Goal: Task Accomplishment & Management: Manage account settings

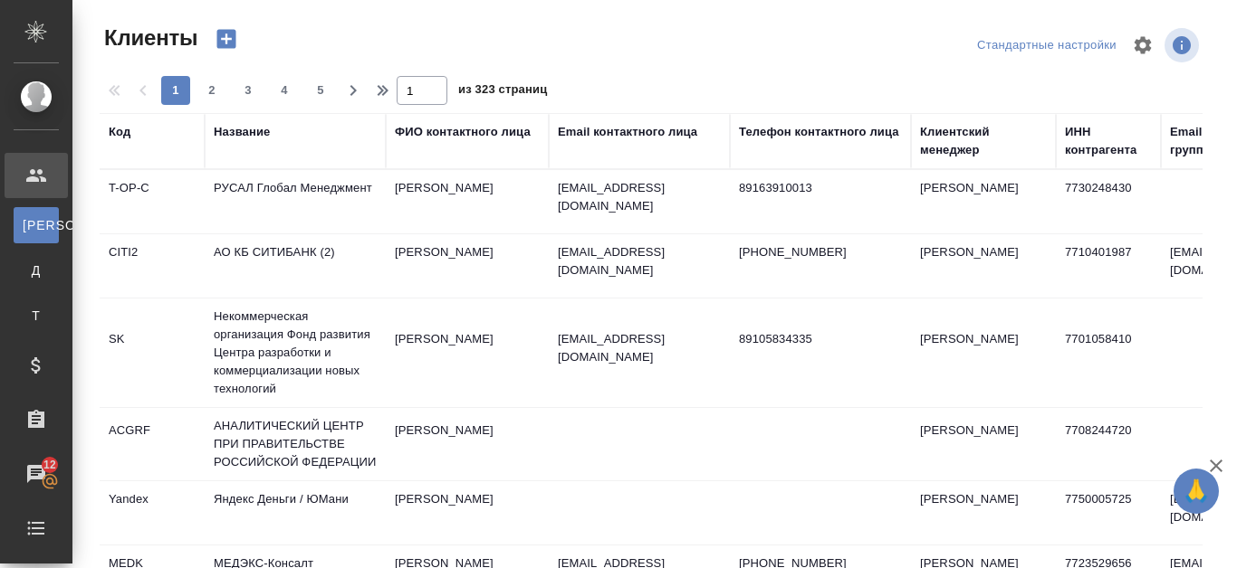
select select "RU"
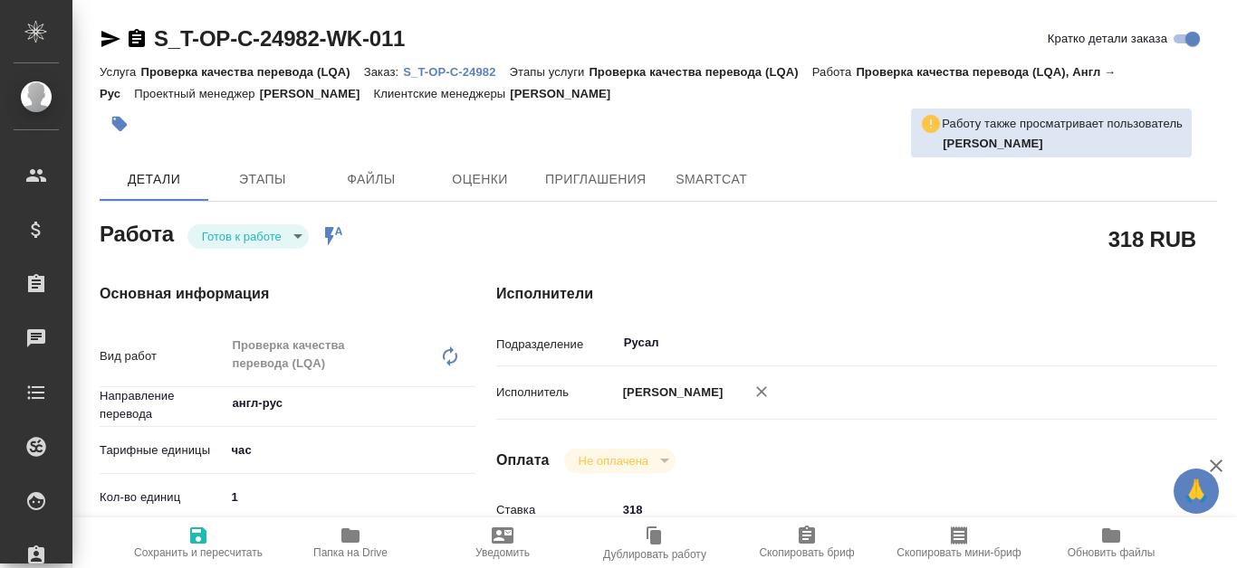
type textarea "x"
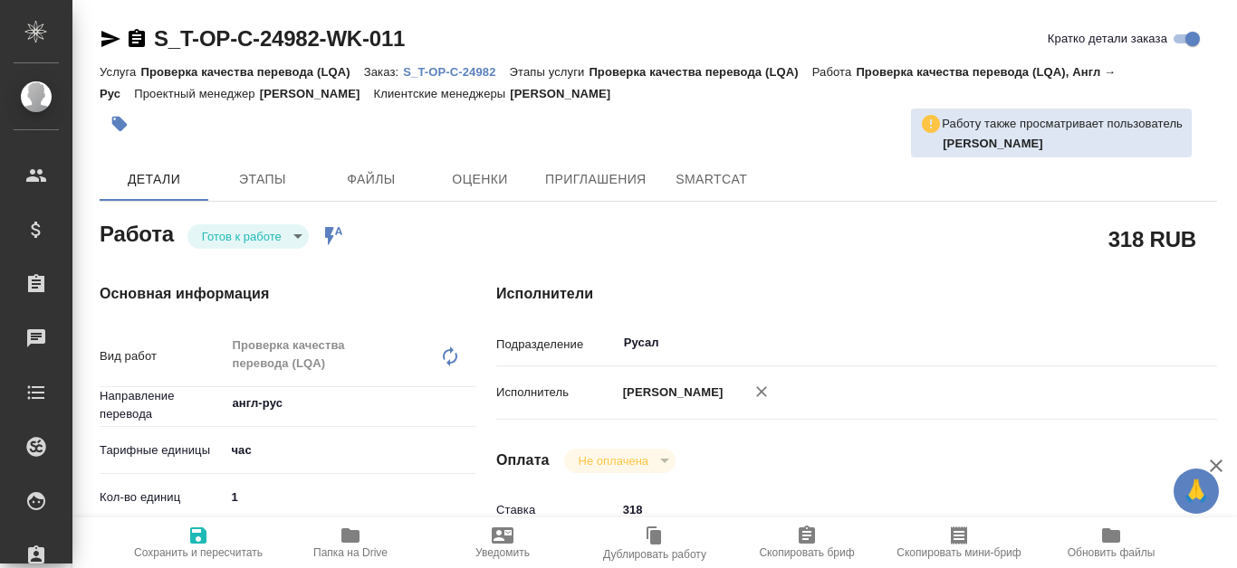
type textarea "x"
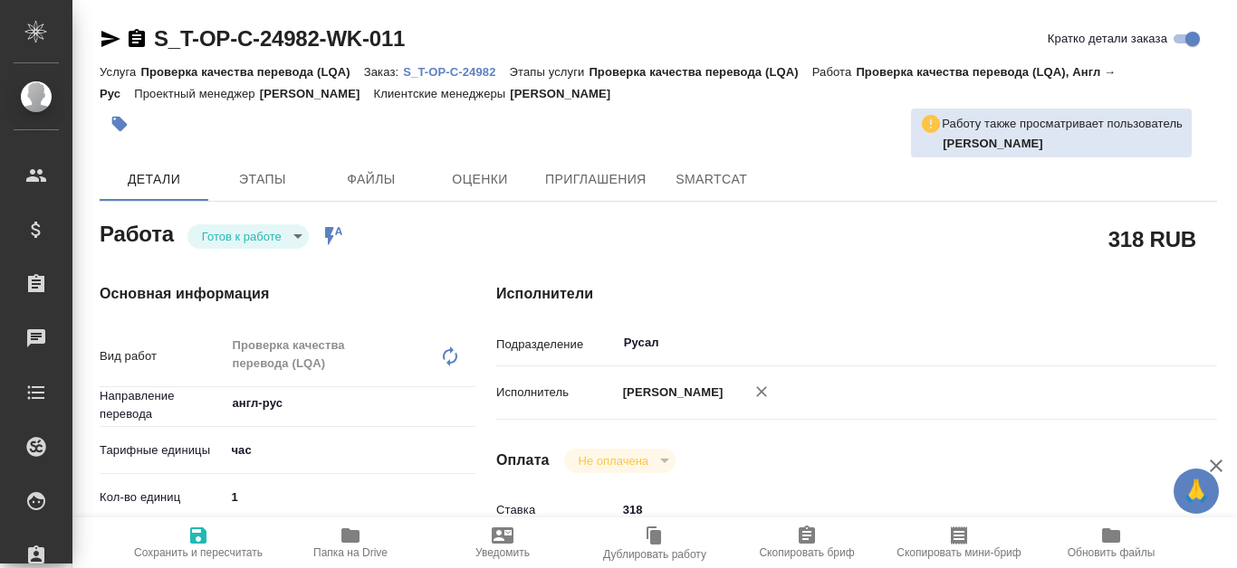
type textarea "x"
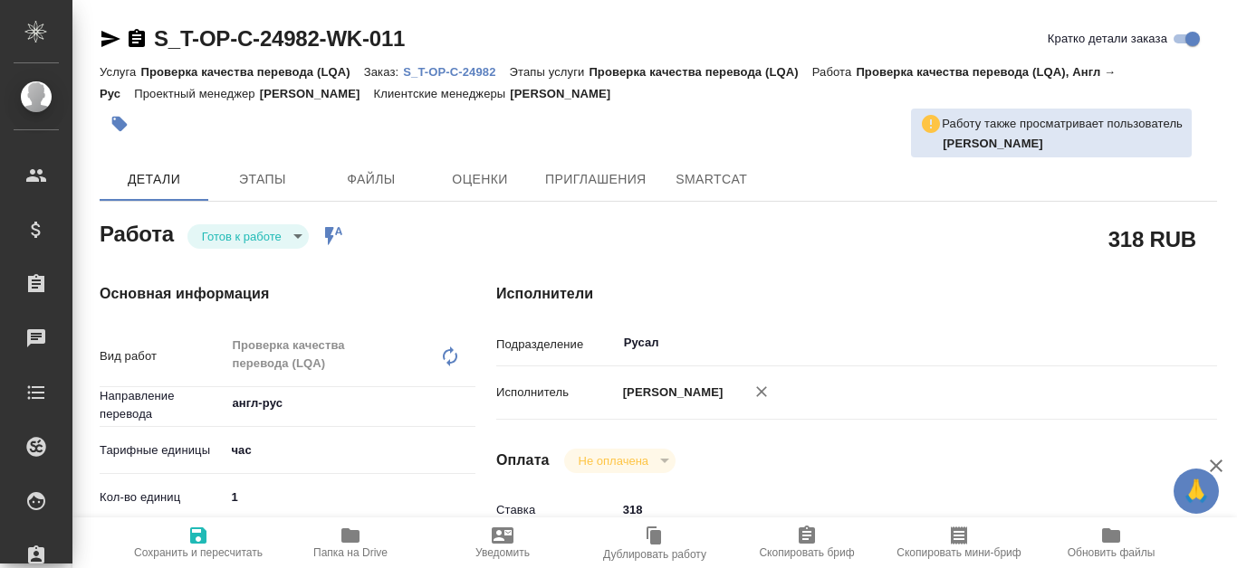
type textarea "x"
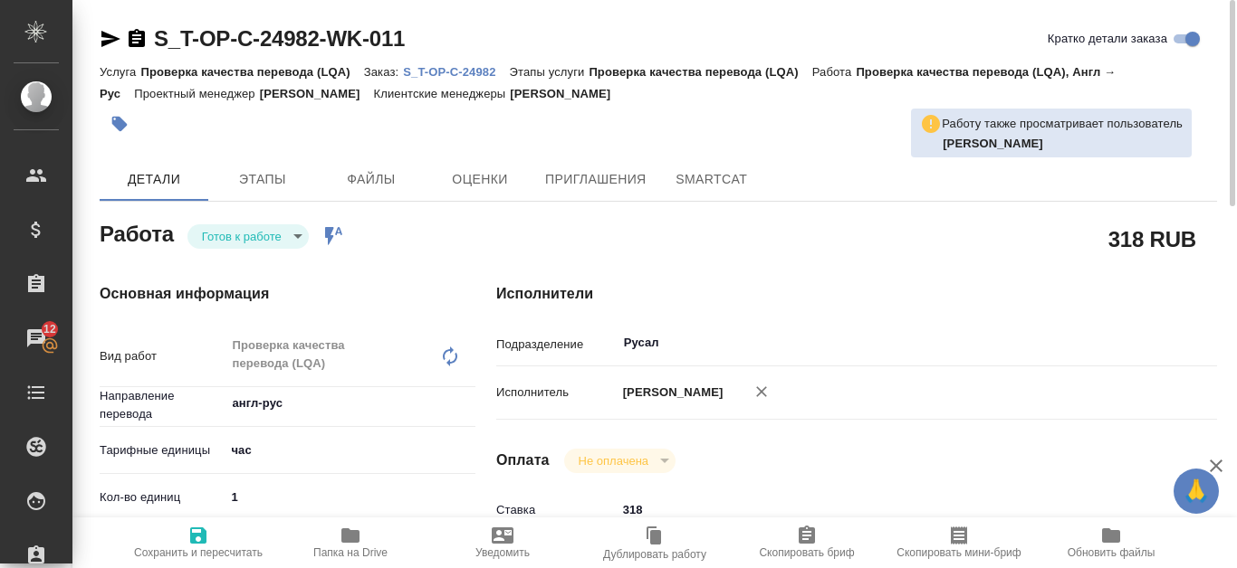
click at [473, 63] on link "S_T-OP-C-24982" at bounding box center [456, 70] width 106 height 15
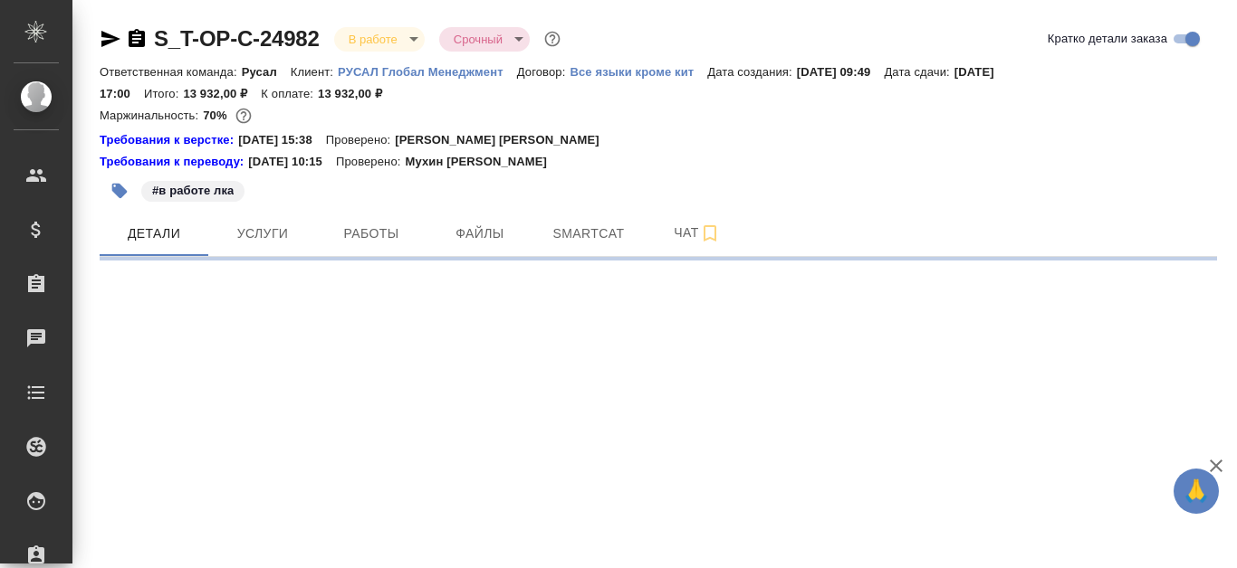
select select "RU"
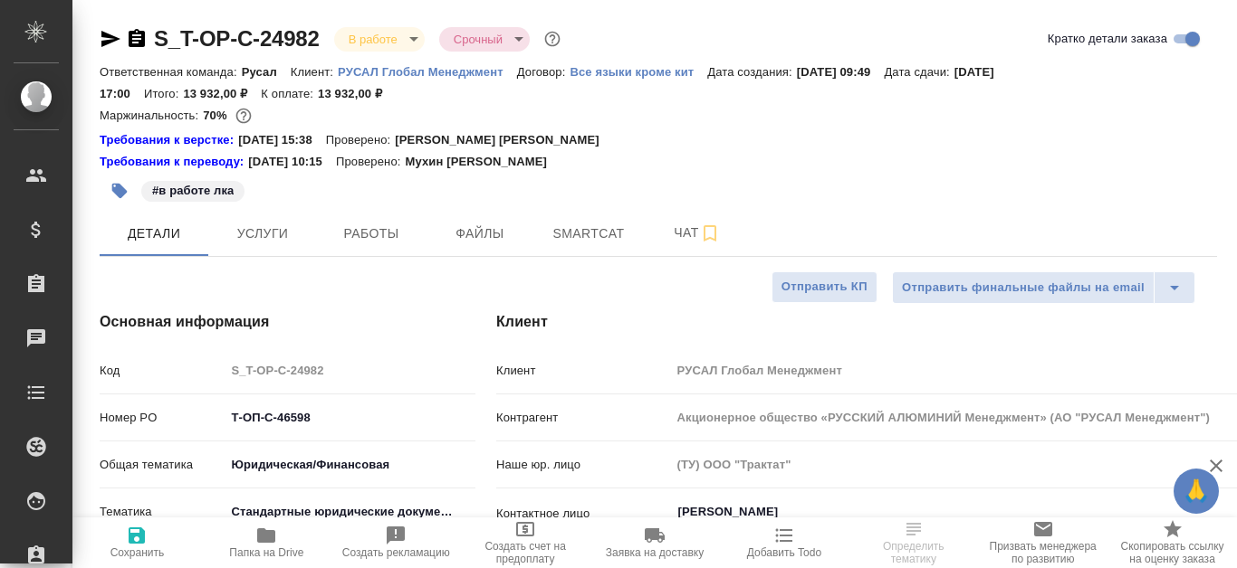
type textarea "x"
type input "[PERSON_NAME] [PERSON_NAME]"
click at [357, 234] on span "Работы" at bounding box center [371, 234] width 87 height 23
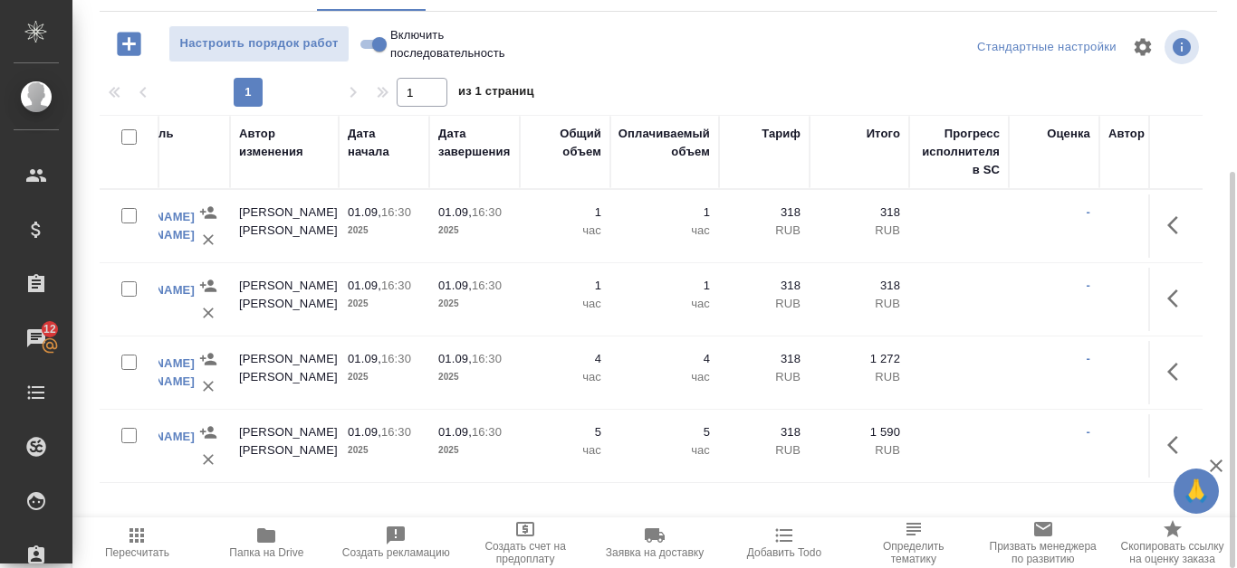
scroll to position [0, 912]
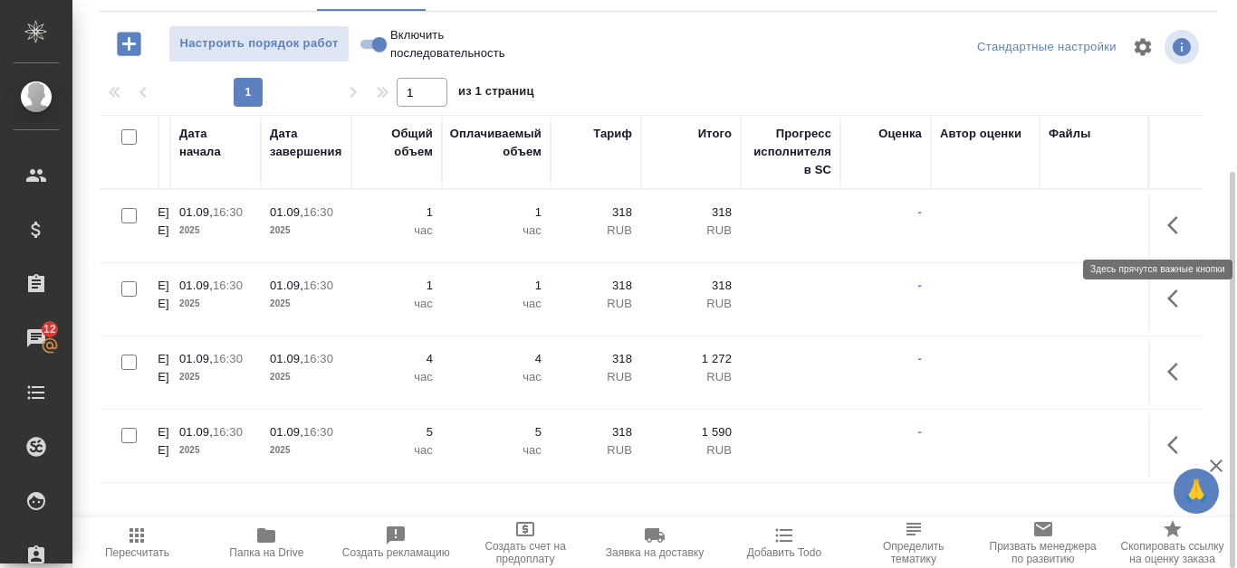
click at [1182, 235] on icon "button" at bounding box center [1178, 226] width 22 height 22
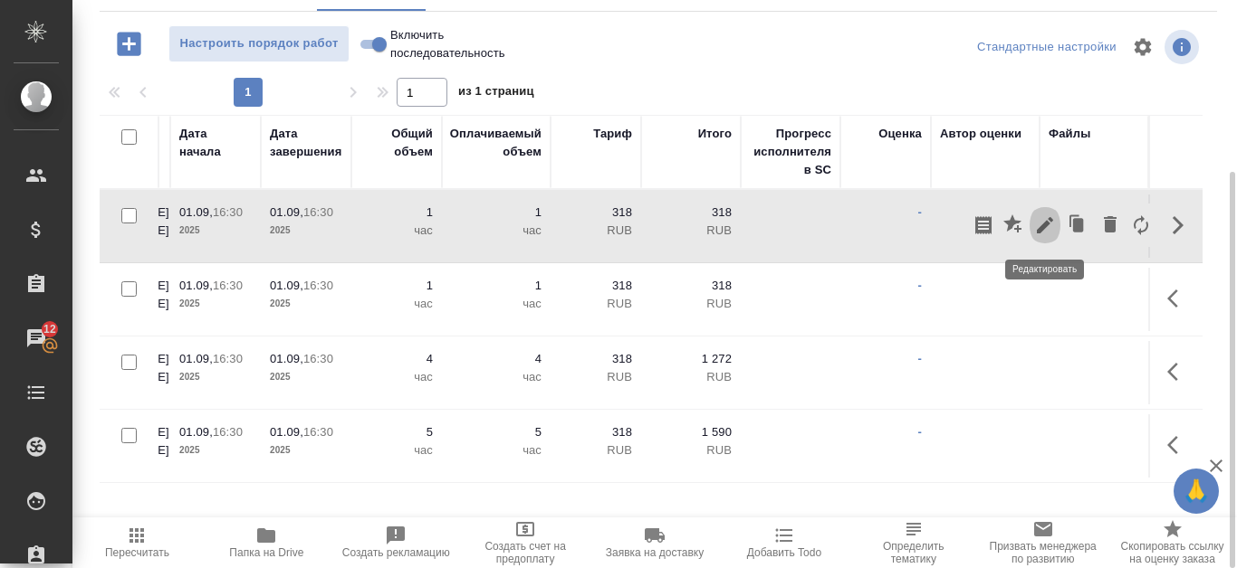
click at [1040, 221] on icon "button" at bounding box center [1045, 226] width 22 height 22
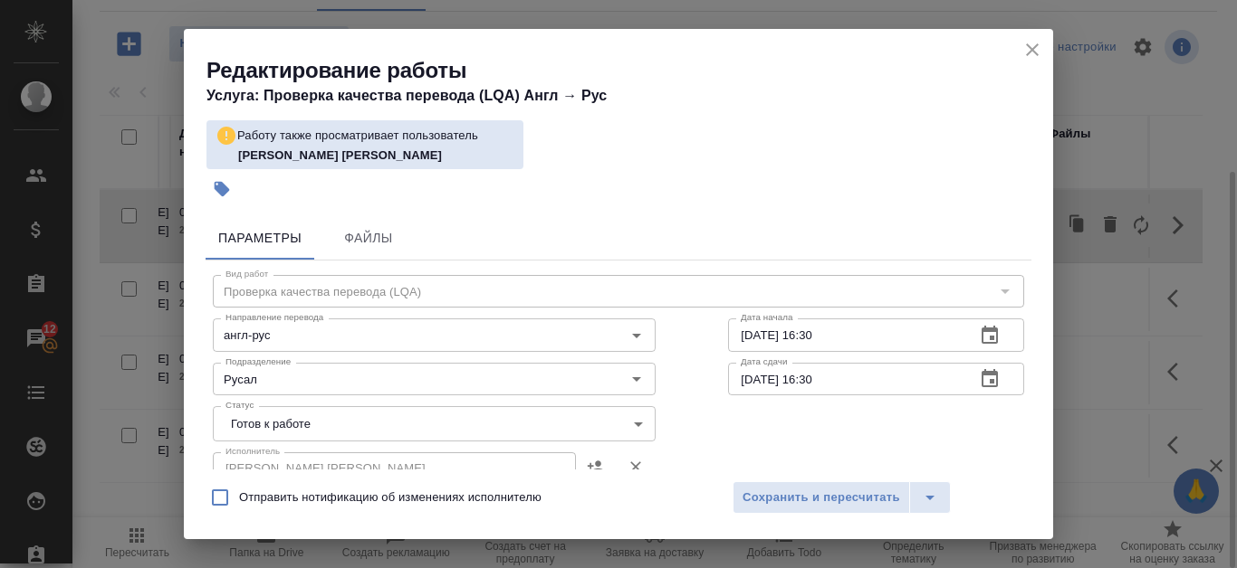
click at [980, 332] on icon "button" at bounding box center [990, 336] width 22 height 22
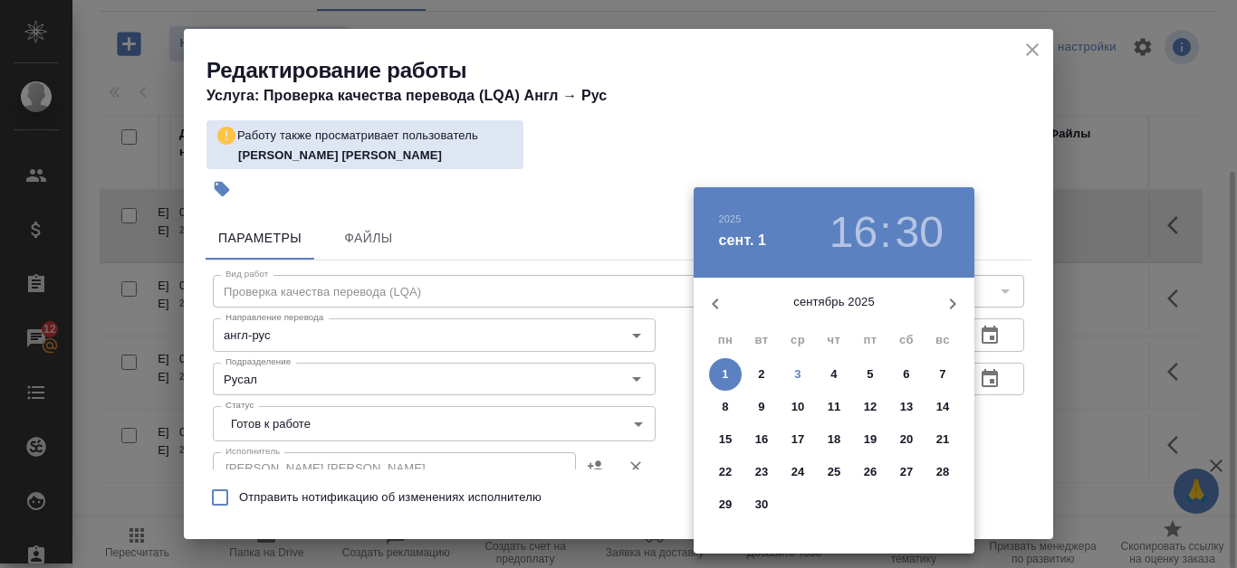
click at [864, 230] on h3 "16" at bounding box center [853, 232] width 48 height 51
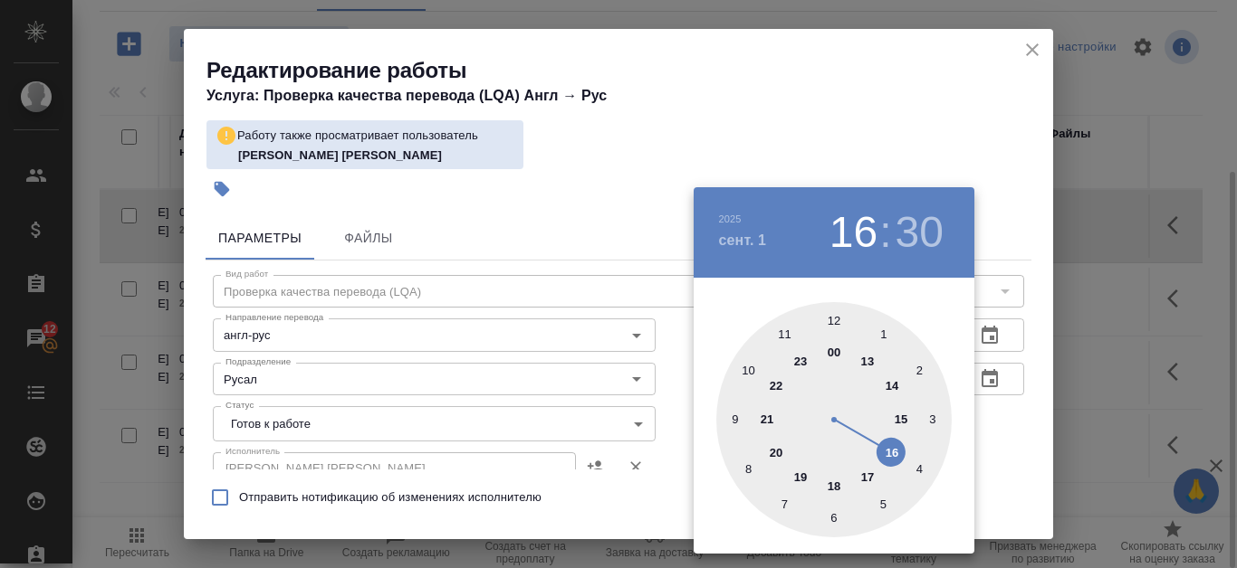
click at [892, 388] on div at bounding box center [833, 419] width 235 height 235
type input "01.09.2025 14:30"
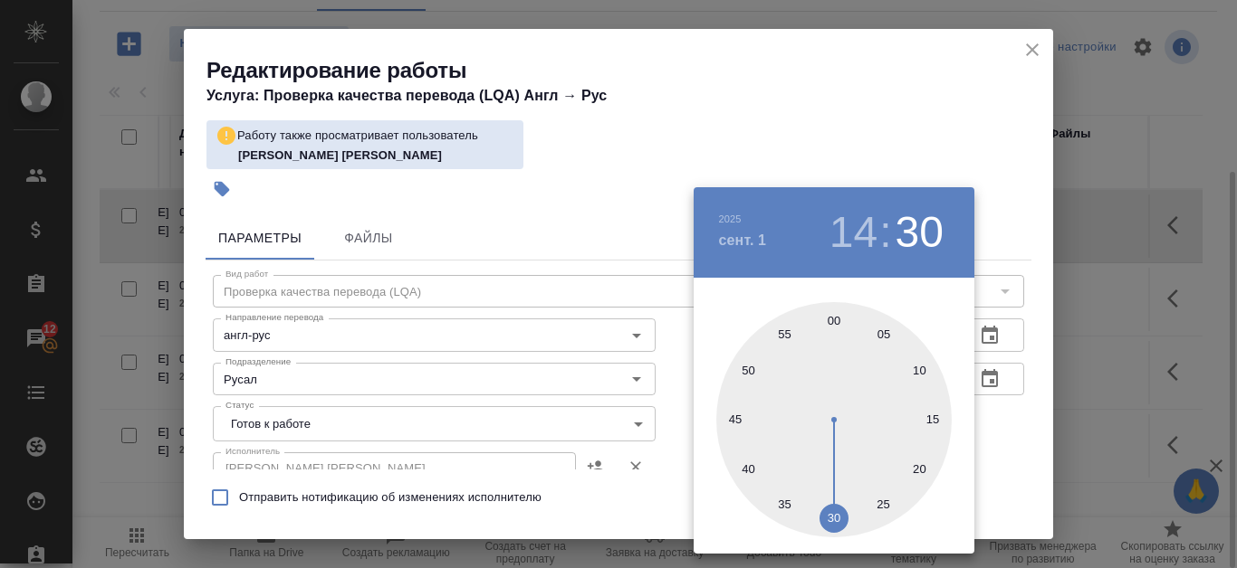
click at [991, 138] on div at bounding box center [618, 284] width 1237 height 568
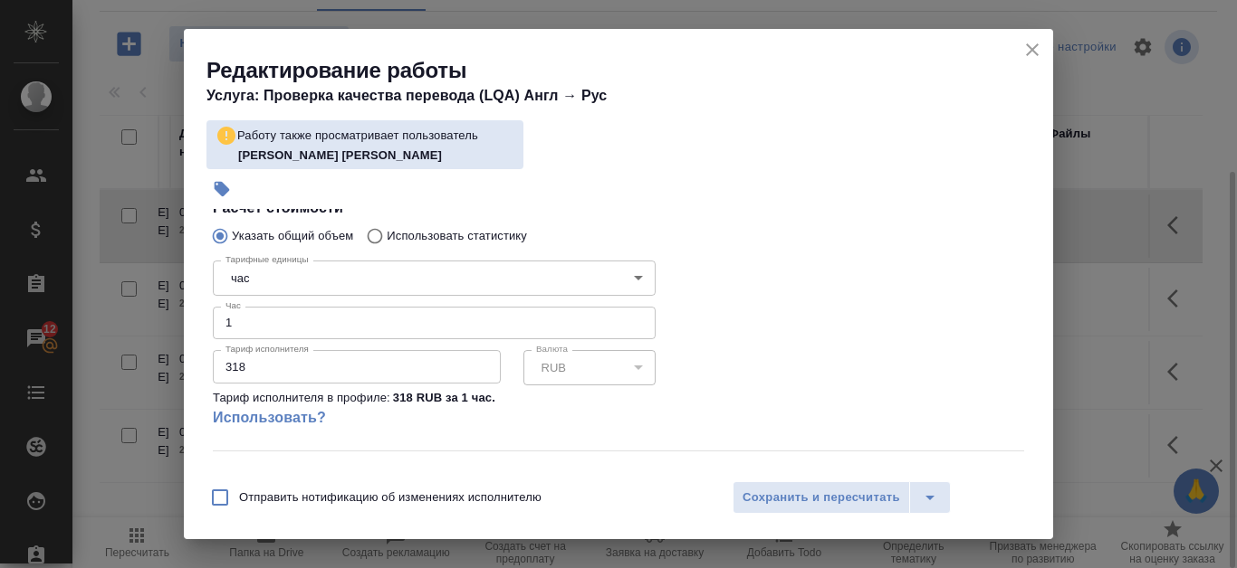
scroll to position [266, 0]
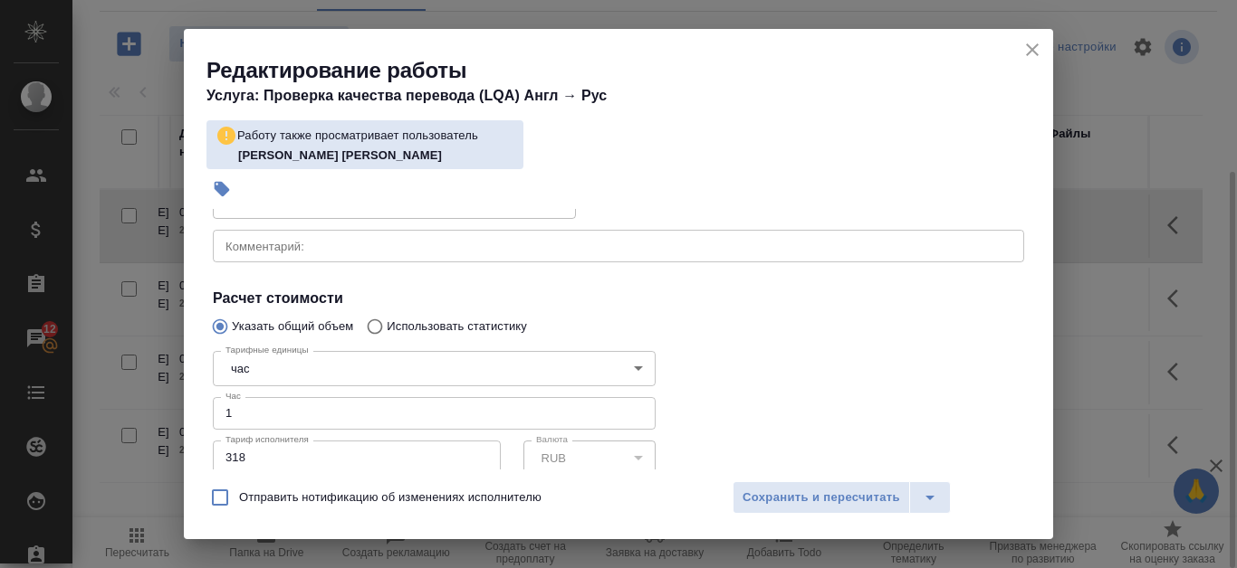
type input "2"
click at [631, 409] on input "2" at bounding box center [434, 413] width 443 height 33
click at [807, 500] on span "Сохранить и пересчитать" at bounding box center [821, 498] width 158 height 21
